Goal: Task Accomplishment & Management: Manage account settings

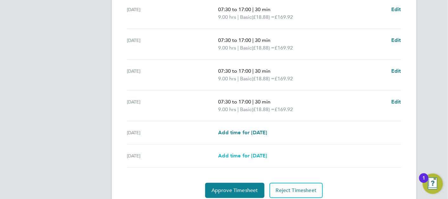
scroll to position [258, 0]
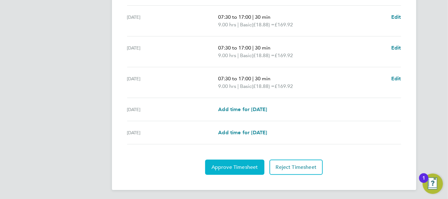
click at [249, 171] on button "Approve Timesheet" at bounding box center [234, 166] width 59 height 15
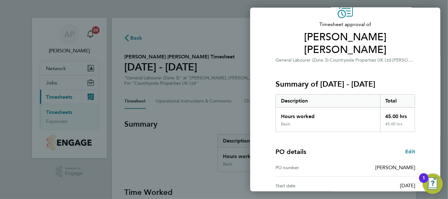
scroll to position [86, 0]
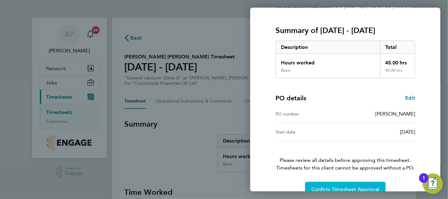
click at [336, 186] on span "Confirm Timesheet Approval" at bounding box center [345, 189] width 68 height 6
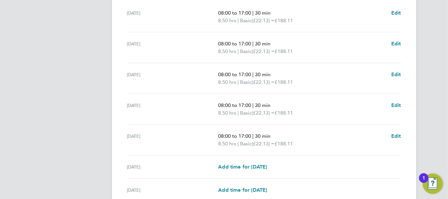
scroll to position [258, 0]
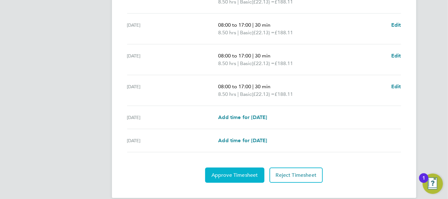
click at [257, 167] on button "Approve Timesheet" at bounding box center [234, 174] width 59 height 15
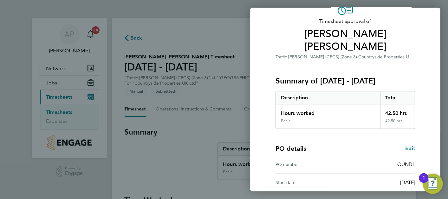
scroll to position [86, 0]
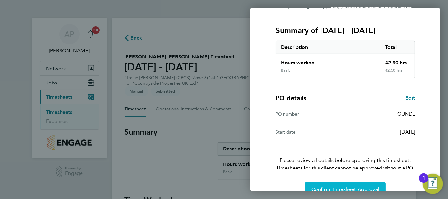
click at [364, 186] on span "Confirm Timesheet Approval" at bounding box center [345, 189] width 68 height 6
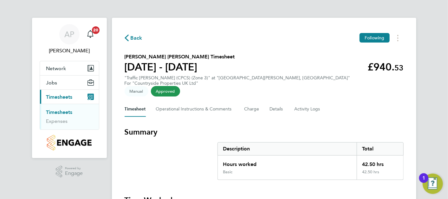
click at [61, 113] on link "Timesheets" at bounding box center [59, 112] width 26 height 6
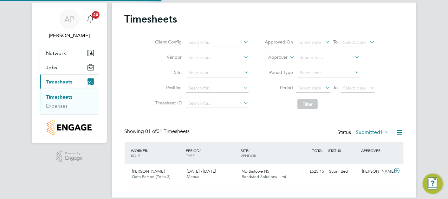
scroll to position [24, 0]
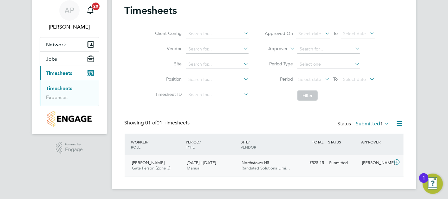
click at [257, 162] on span "Northstowe H5" at bounding box center [256, 162] width 28 height 5
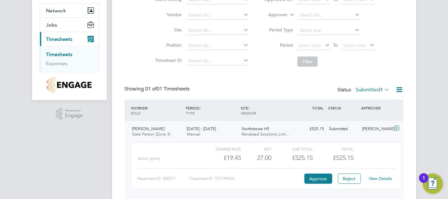
scroll to position [82, 0]
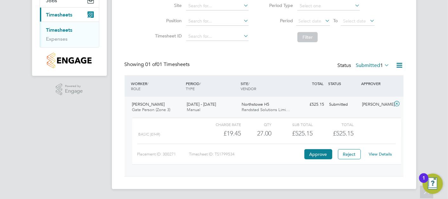
click at [319, 146] on div "Placement ID: 300271 Timesheet ID: TS1799534 Approve Reject View Details" at bounding box center [266, 152] width 259 height 16
click at [319, 150] on button "Approve" at bounding box center [318, 154] width 28 height 10
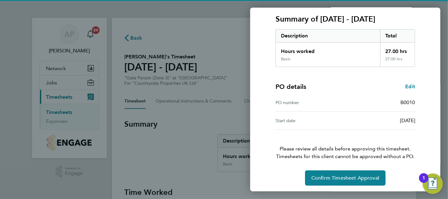
scroll to position [86, 0]
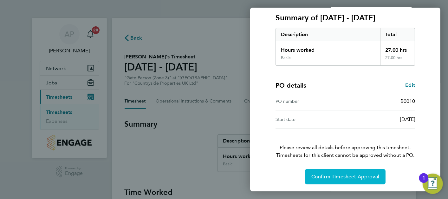
click at [344, 178] on span "Confirm Timesheet Approval" at bounding box center [345, 176] width 68 height 6
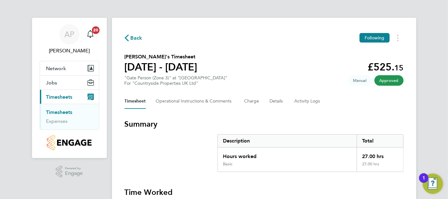
click at [65, 109] on link "Timesheets" at bounding box center [59, 112] width 26 height 6
